Goal: Transaction & Acquisition: Purchase product/service

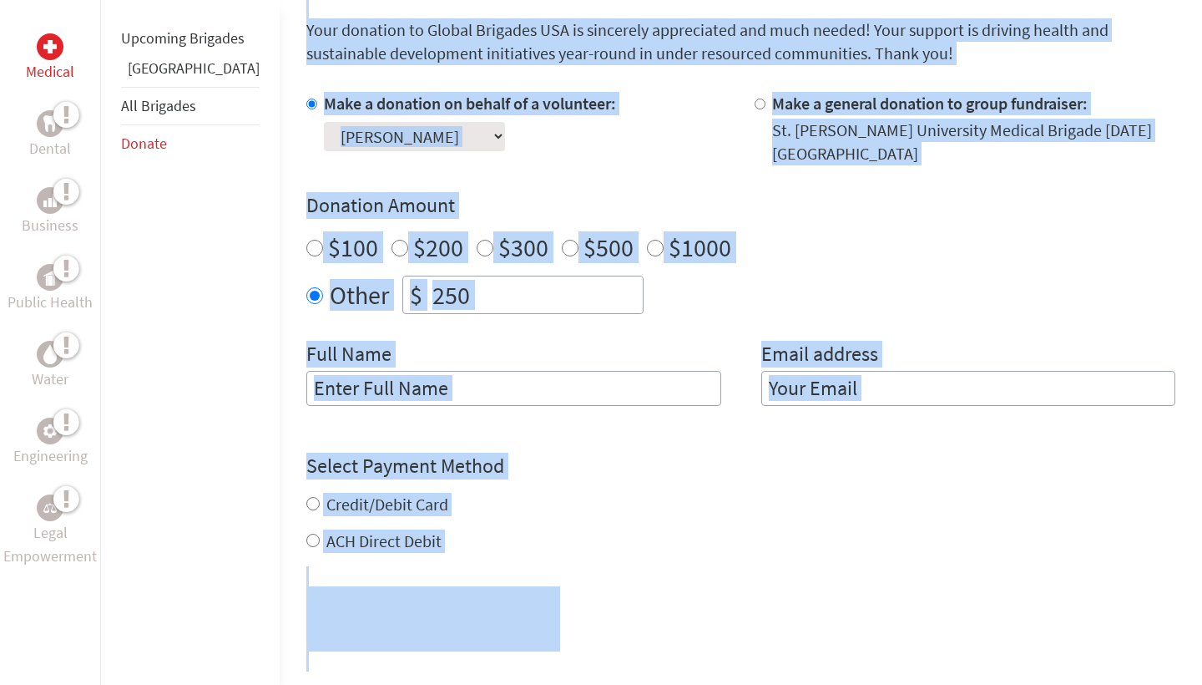
scroll to position [495, 0]
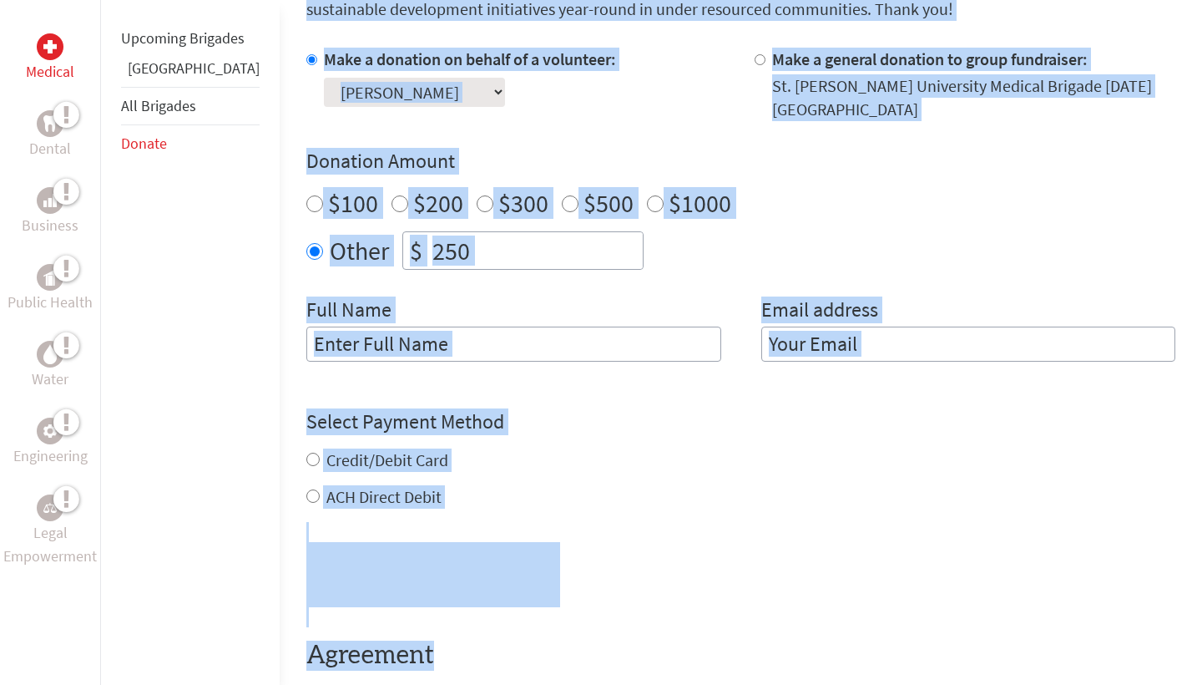
drag, startPoint x: 599, startPoint y: 451, endPoint x: 625, endPoint y: 684, distance: 234.3
click at [625, 684] on section "Make a Donation Your donation to Global Brigades USA is sincerely appreciated a…" at bounding box center [740, 353] width 869 height 860
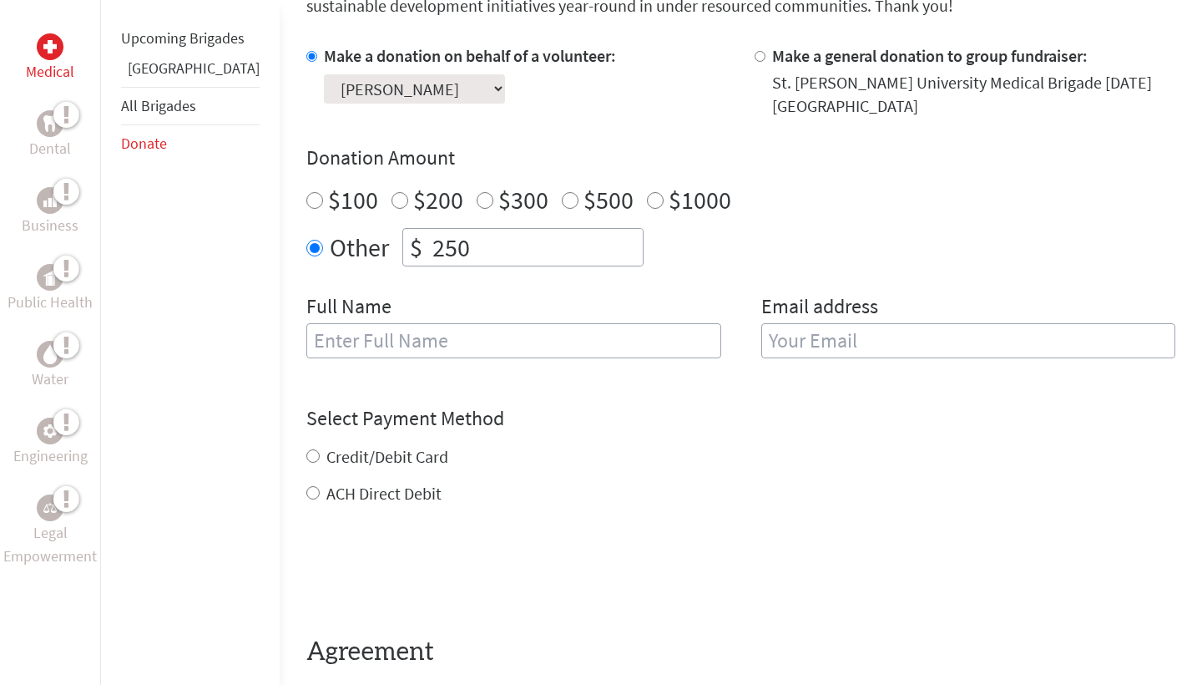
click at [756, 405] on h4 "Select Payment Method" at bounding box center [740, 418] width 869 height 27
click at [581, 303] on div "Full Name" at bounding box center [513, 335] width 415 height 85
type input "K"
type input "L"
type input "[PERSON_NAME]"
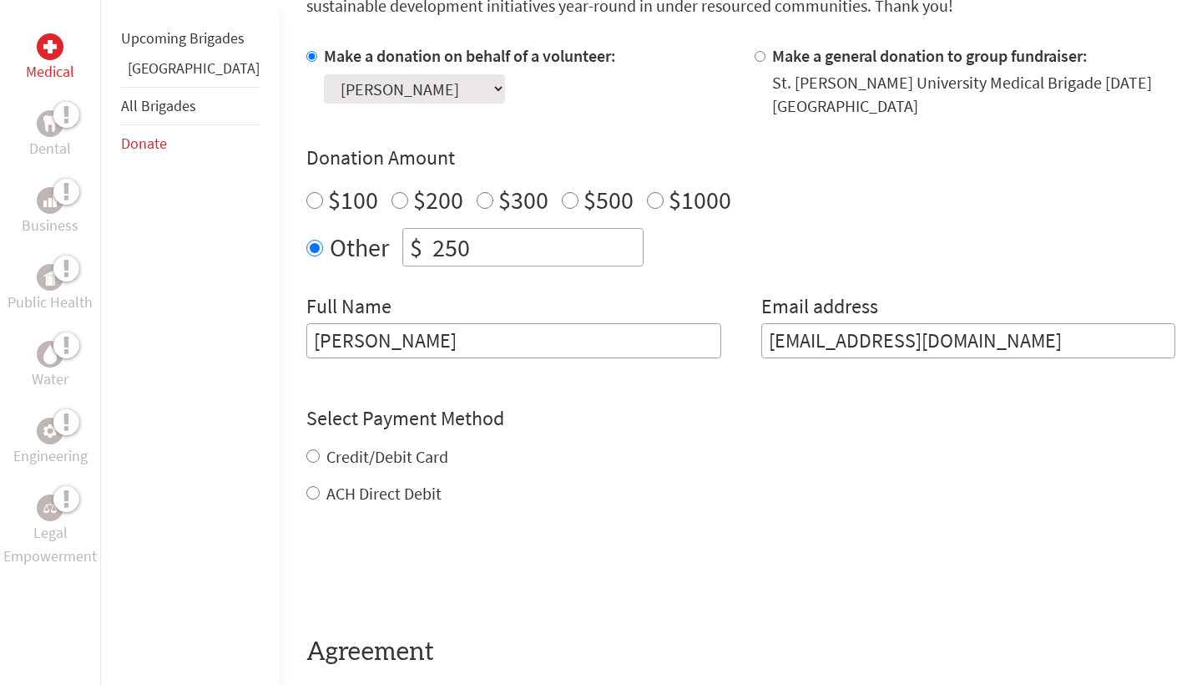
type input "[EMAIL_ADDRESS][DOMAIN_NAME]"
click at [306, 447] on div "Credit/Debit Card ACH Direct Debit" at bounding box center [740, 475] width 869 height 60
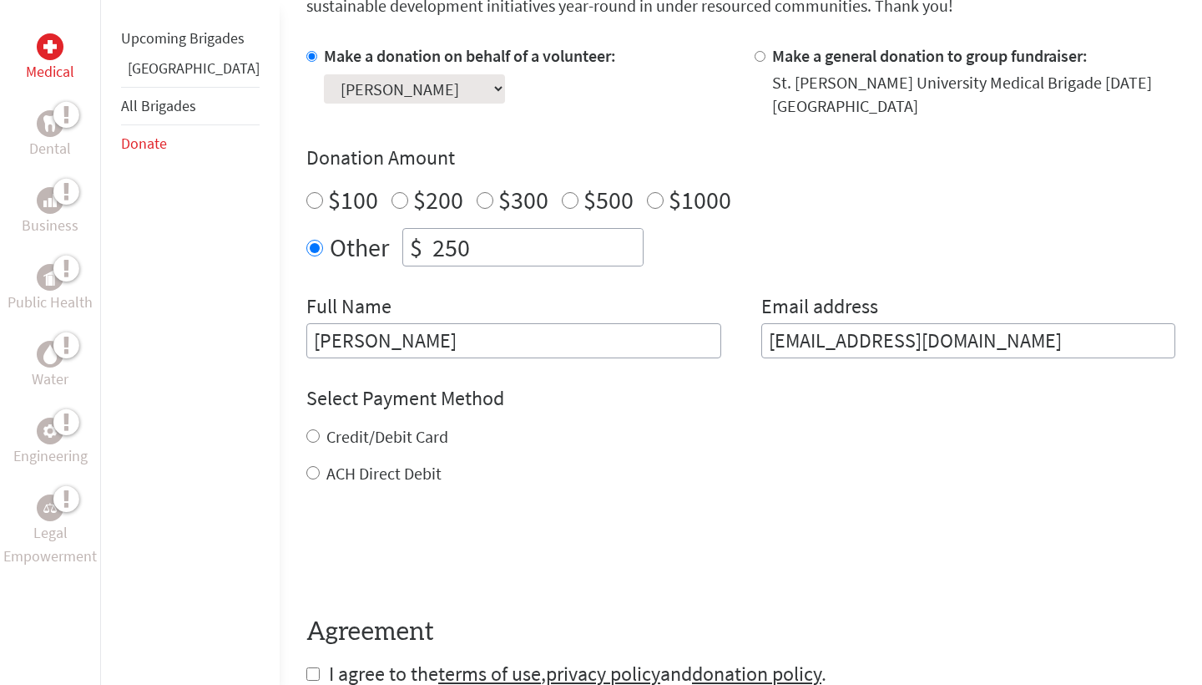
click at [306, 429] on input "Credit/Debit Card" at bounding box center [312, 435] width 13 height 13
radio input "true"
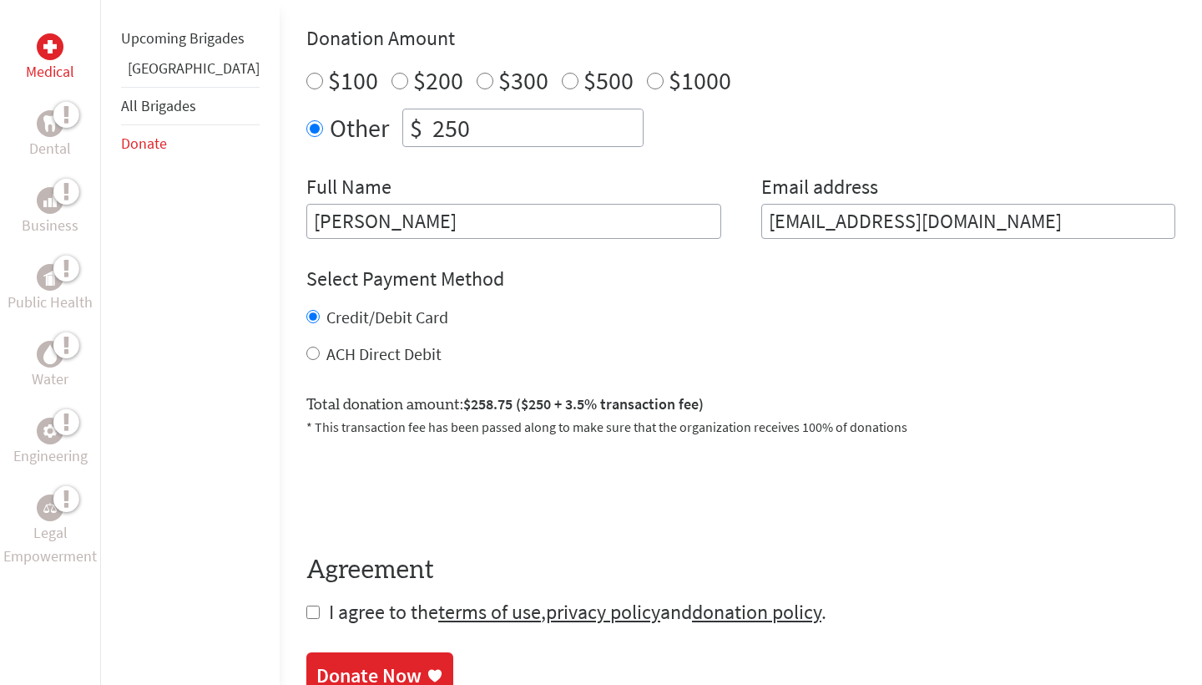
drag, startPoint x: 472, startPoint y: 459, endPoint x: 499, endPoint y: 684, distance: 226.3
click at [499, 684] on body "Vision & Mission About Us Back History Team Financials Events Careers Contact U…" at bounding box center [601, 412] width 1202 height 2053
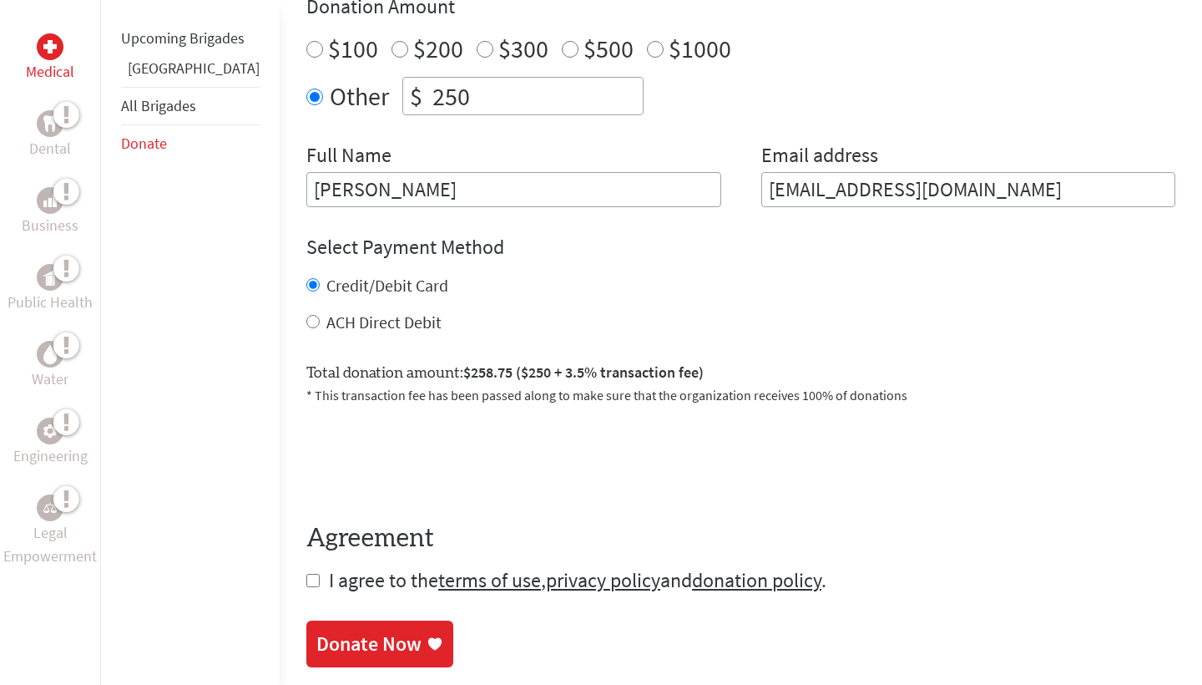
click at [555, 492] on form "Make a donation on behalf of a volunteer: Select a volunteer... [PERSON_NAME] […" at bounding box center [740, 243] width 869 height 700
click at [306, 311] on div "ACH Direct Debit" at bounding box center [740, 322] width 869 height 23
click at [306, 315] on input "ACH Direct Debit" at bounding box center [312, 321] width 13 height 13
radio input "true"
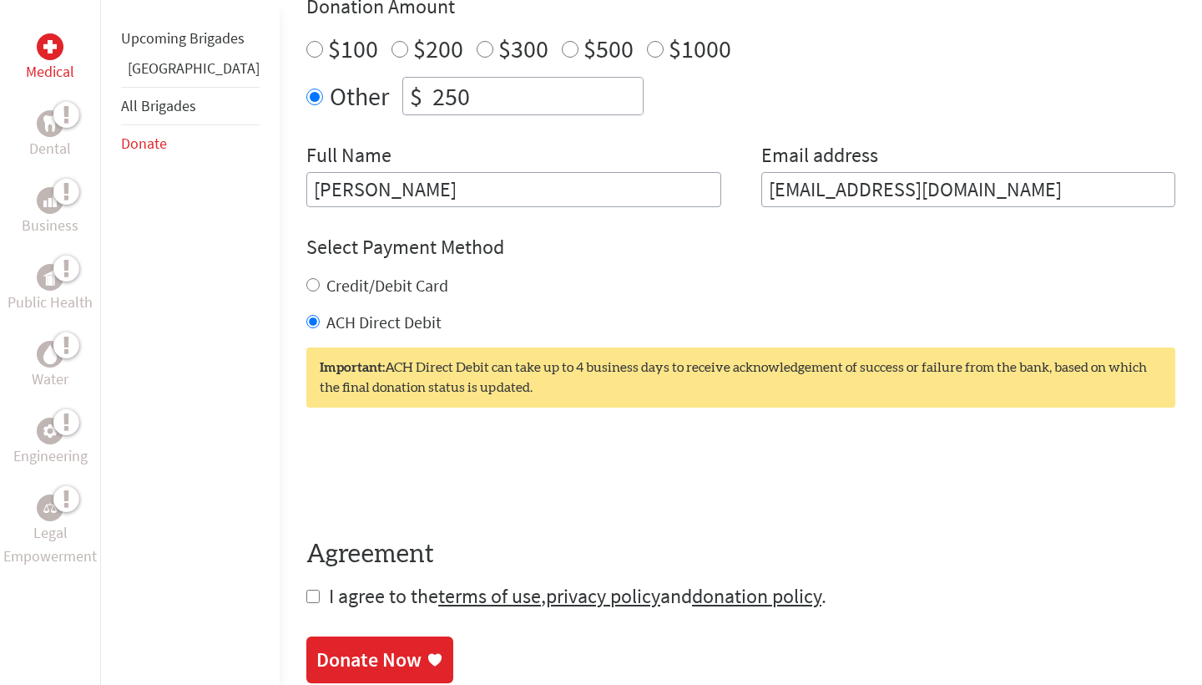
click at [306, 278] on input "Credit/Debit Card" at bounding box center [312, 284] width 13 height 13
radio input "true"
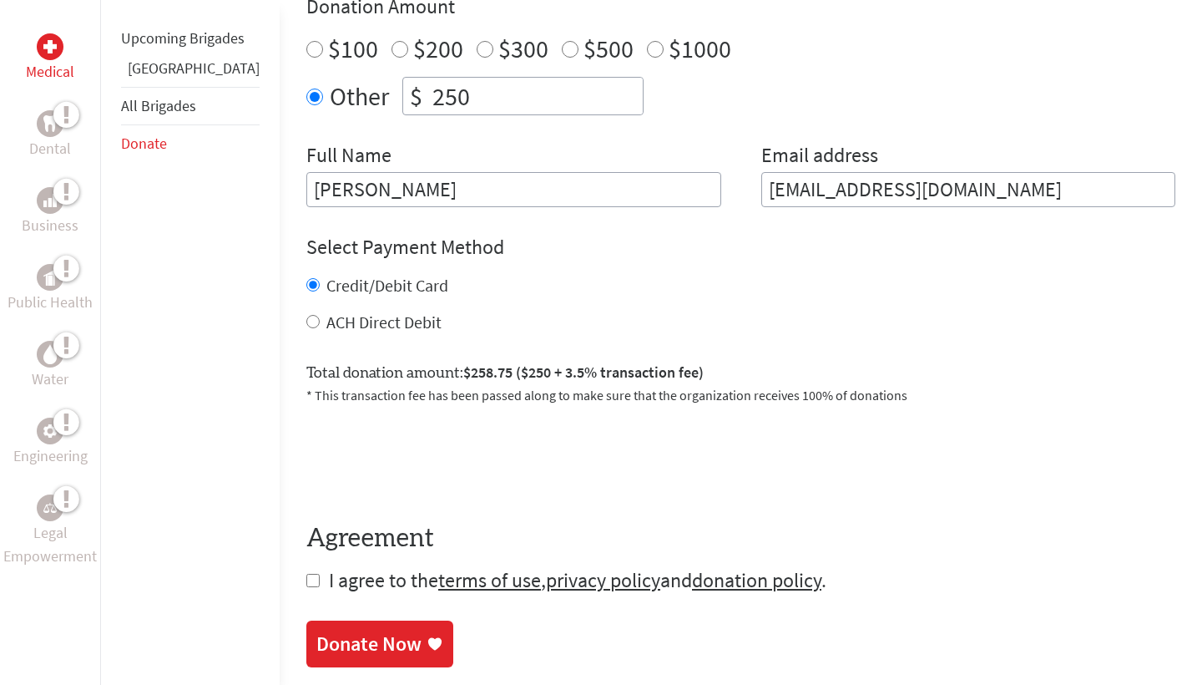
click at [306, 574] on input "checkbox" at bounding box center [312, 580] width 13 height 13
checkbox input "true"
click at [368, 632] on div "Donate Now" at bounding box center [368, 645] width 105 height 27
